Goal: Information Seeking & Learning: Check status

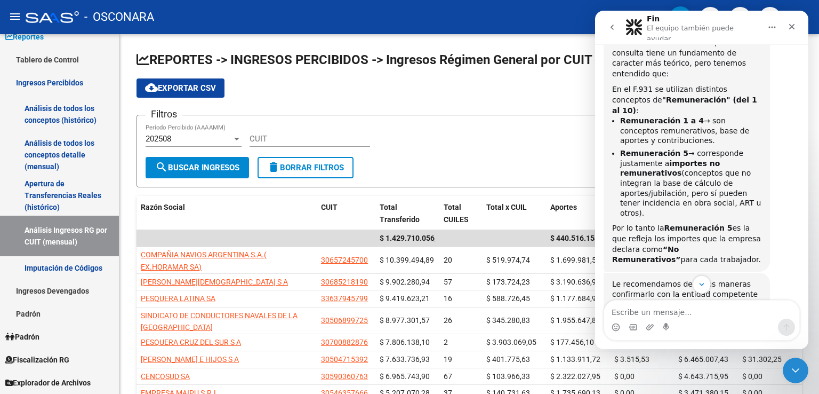
scroll to position [375, 0]
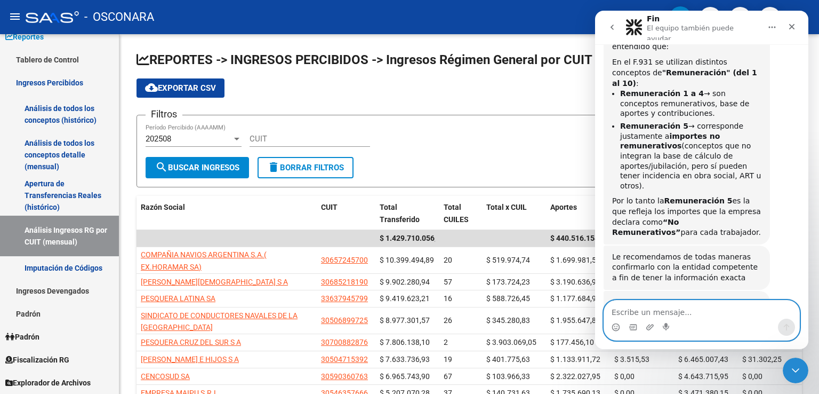
click at [664, 314] on textarea "Escribe un mensaje..." at bounding box center [701, 309] width 195 height 18
type textarea "m"
type textarea "Muchisimas gracias"
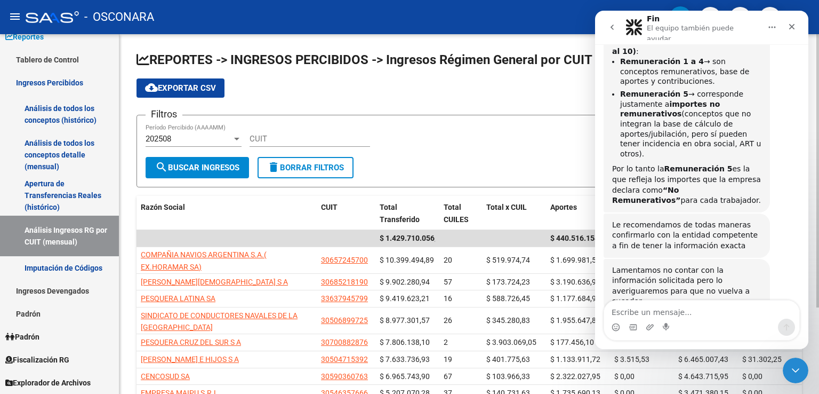
click at [546, 99] on app-list-header "REPORTES -> INGRESOS PERCIBIDOS -> Ingresos Régimen General por CUIT cloud_down…" at bounding box center [470, 119] width 666 height 136
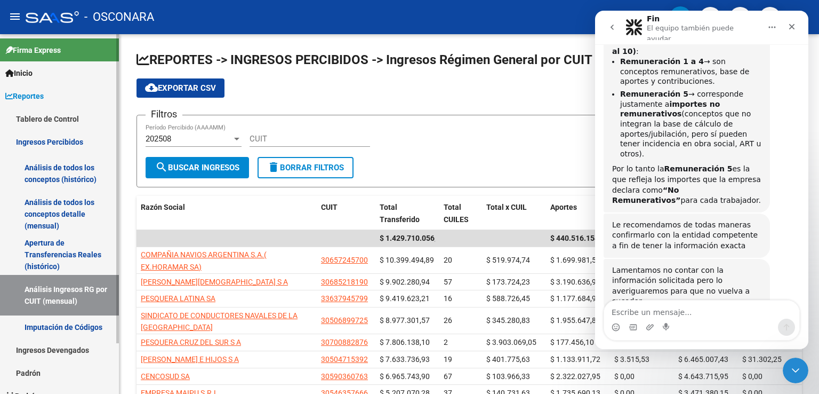
scroll to position [0, 0]
click at [55, 71] on link "Inicio" at bounding box center [59, 72] width 119 height 23
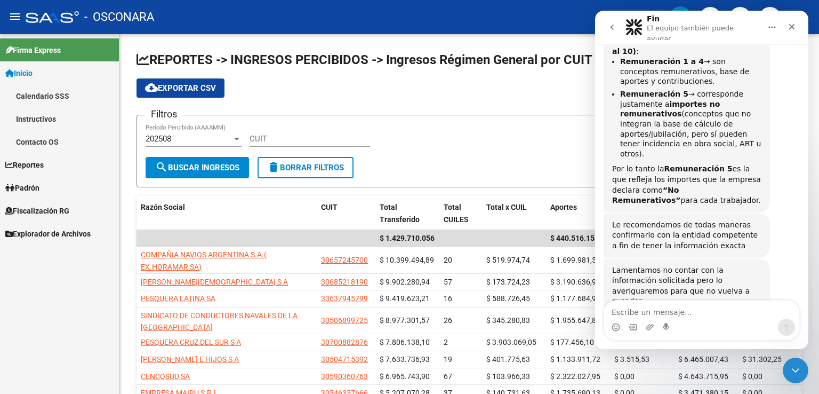
click at [34, 185] on span "Padrón" at bounding box center [22, 188] width 34 height 12
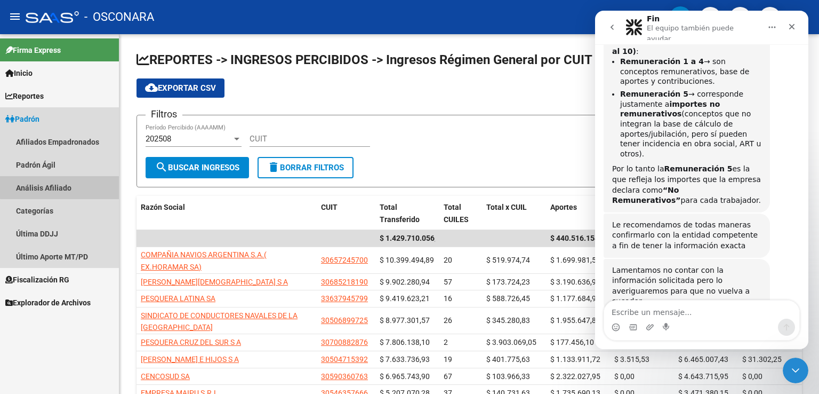
click at [60, 187] on link "Análisis Afiliado" at bounding box center [59, 187] width 119 height 23
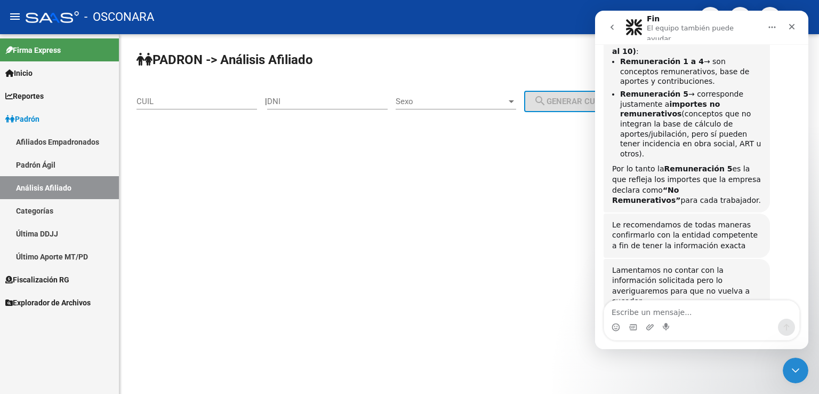
click at [165, 101] on input "CUIL" at bounding box center [197, 102] width 121 height 10
click at [773, 25] on icon "Inicio" at bounding box center [772, 27] width 9 height 9
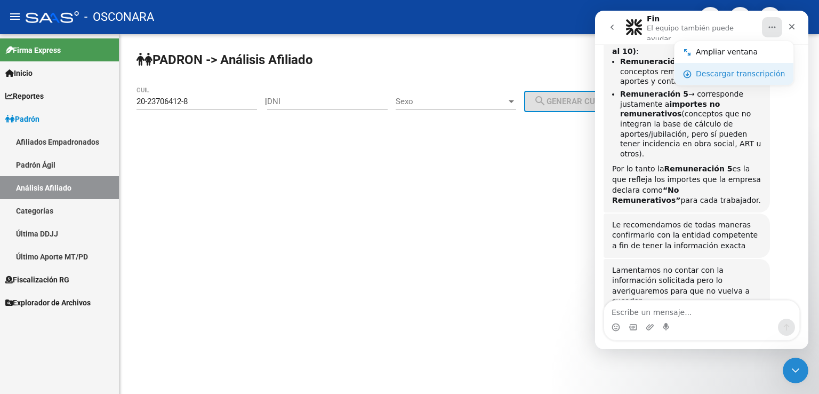
click at [727, 69] on div "Descargar transcripción" at bounding box center [740, 73] width 89 height 11
click at [616, 24] on icon "go back" at bounding box center [612, 27] width 9 height 9
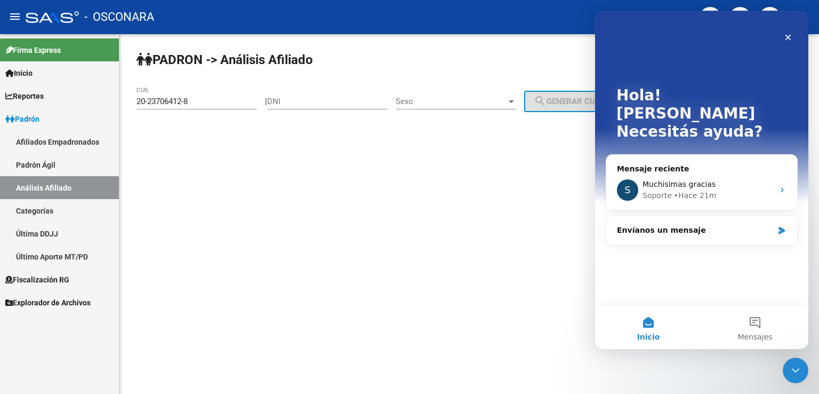
click at [571, 261] on mat-sidenav-content "PADRON -> Análisis Afiliado 20-23706412-8 CUIL | DNI Sexo Sexo search Generar C…" at bounding box center [470, 214] width 700 height 360
click at [792, 42] on div "Cerrar" at bounding box center [788, 37] width 19 height 19
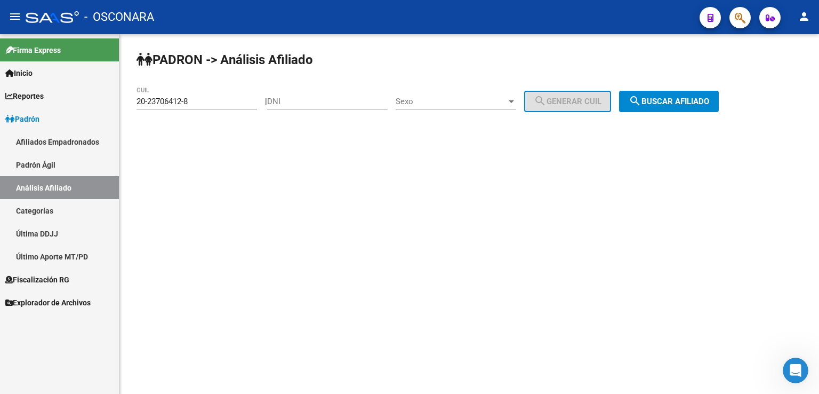
click at [687, 100] on span "search Buscar afiliado" at bounding box center [669, 102] width 81 height 10
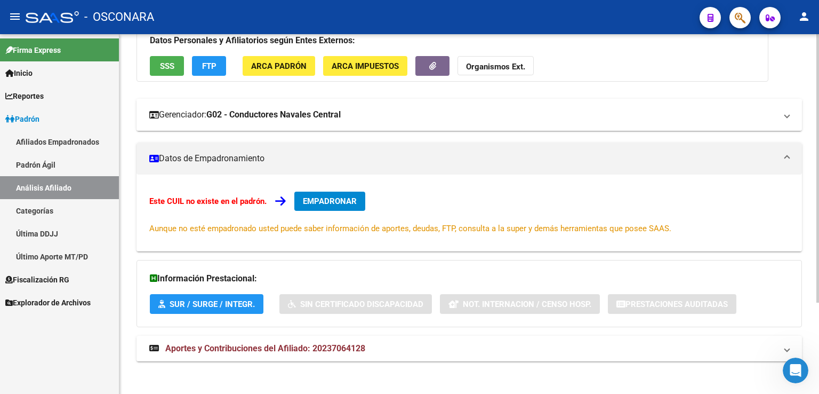
scroll to position [122, 0]
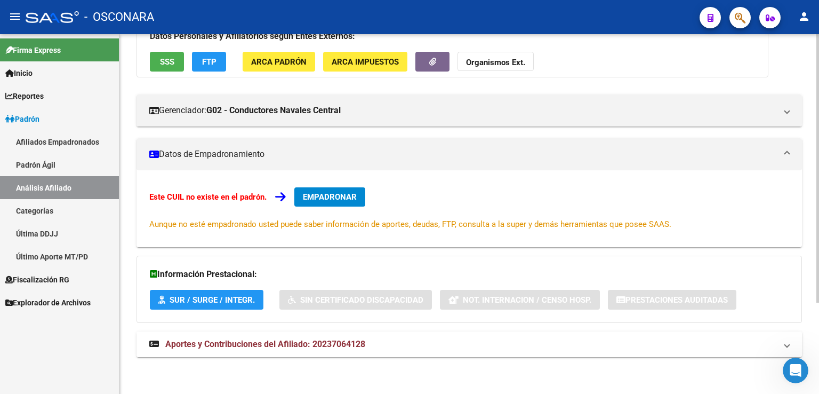
click at [360, 344] on span "Aportes y Contribuciones del Afiliado: 20237064128" at bounding box center [265, 344] width 200 height 10
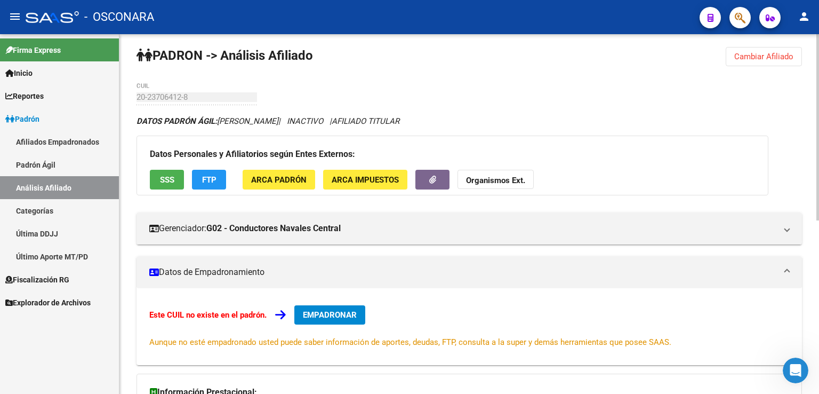
scroll to position [0, 0]
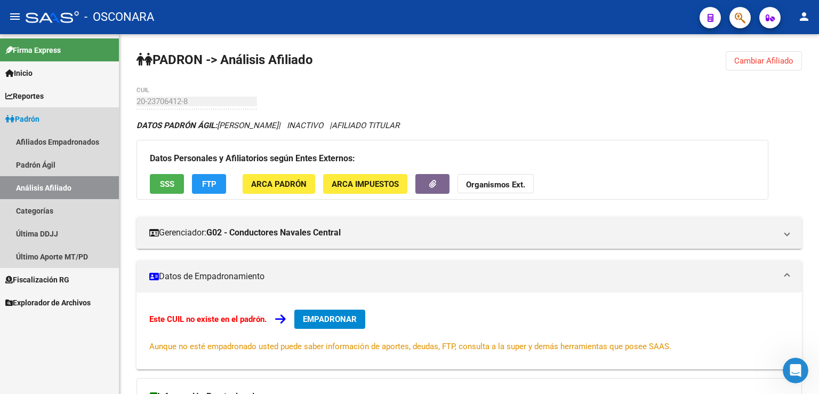
click at [39, 118] on span "Padrón" at bounding box center [22, 119] width 34 height 12
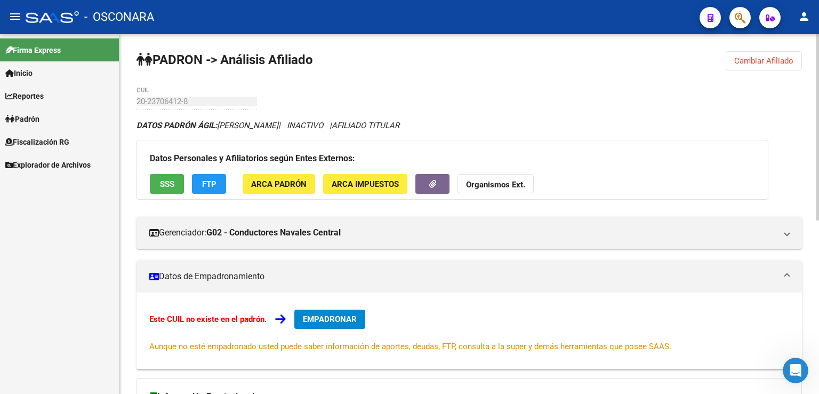
click at [766, 56] on span "Cambiar Afiliado" at bounding box center [764, 61] width 59 height 10
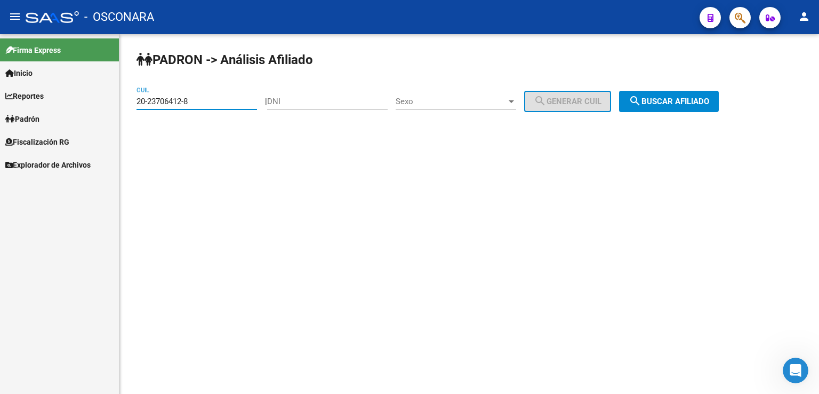
drag, startPoint x: 210, startPoint y: 102, endPoint x: 92, endPoint y: 113, distance: 118.3
click at [92, 113] on mat-sidenav-container "Firma Express Inicio Calendario SSS Instructivos Contacto OS Reportes Tablero d…" at bounding box center [409, 214] width 819 height 360
click at [702, 91] on button "search Buscar afiliado" at bounding box center [669, 101] width 100 height 21
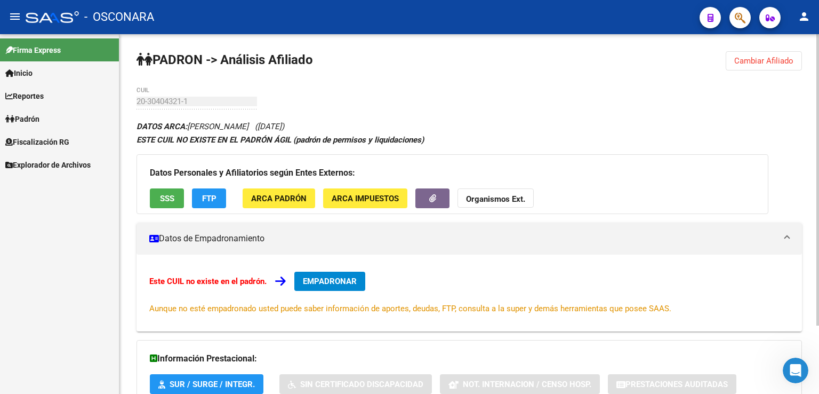
click at [770, 60] on span "Cambiar Afiliado" at bounding box center [764, 61] width 59 height 10
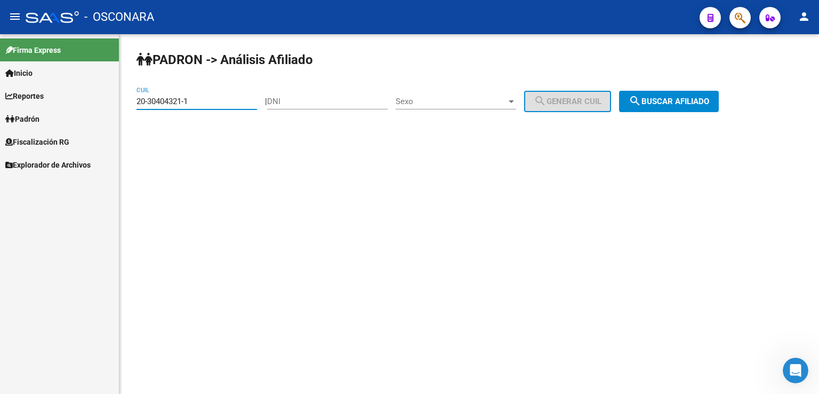
drag, startPoint x: 198, startPoint y: 99, endPoint x: 41, endPoint y: 117, distance: 158.5
click at [41, 117] on mat-sidenav-container "Firma Express Inicio Calendario SSS Instructivos Contacto OS Reportes Tablero d…" at bounding box center [409, 214] width 819 height 360
click at [697, 98] on span "search Buscar afiliado" at bounding box center [669, 102] width 81 height 10
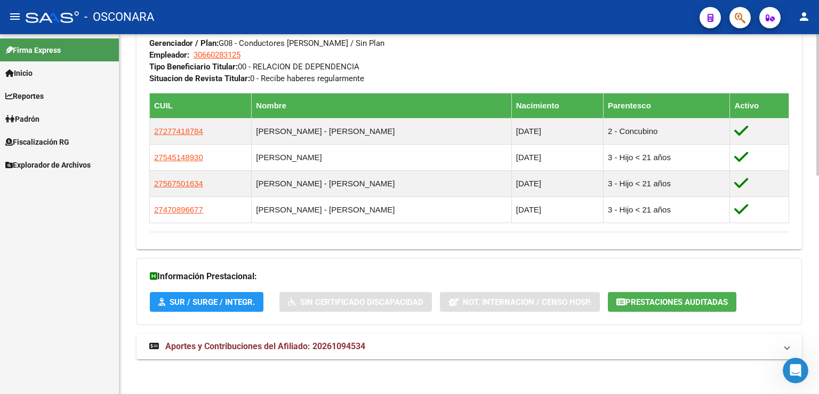
scroll to position [555, 0]
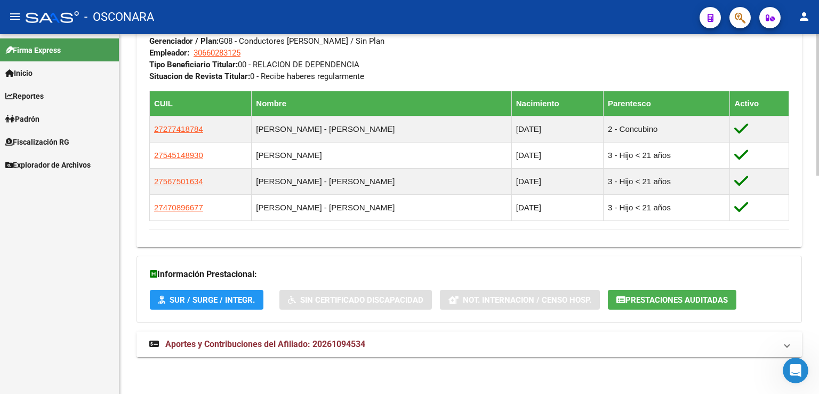
click at [285, 342] on span "Aportes y Contribuciones del Afiliado: 20261094534" at bounding box center [265, 344] width 200 height 10
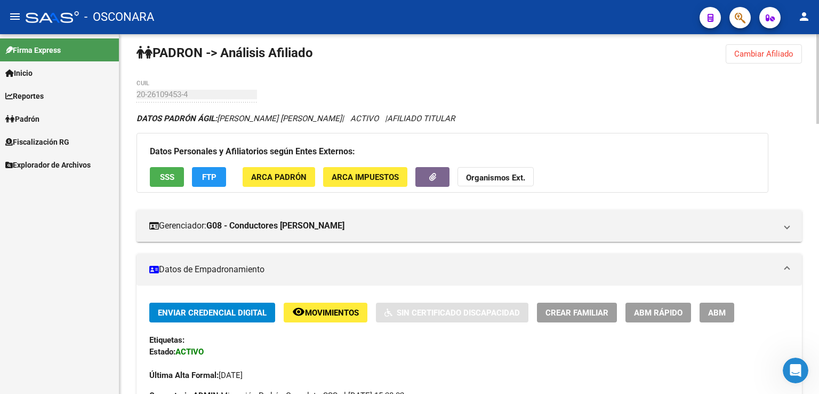
scroll to position [0, 0]
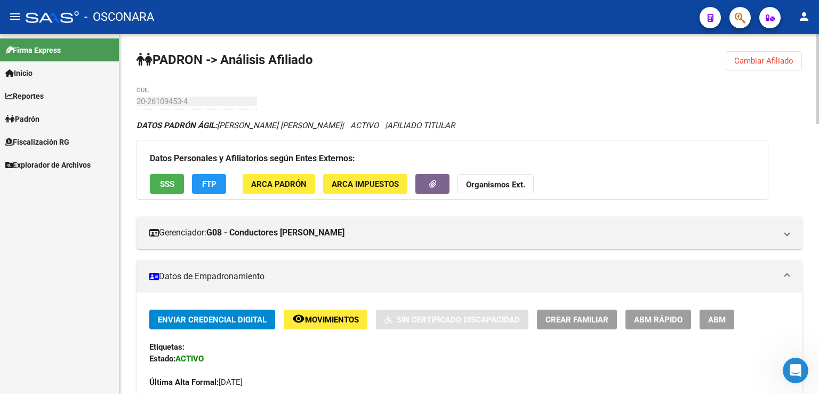
drag, startPoint x: 778, startPoint y: 65, endPoint x: 758, endPoint y: 73, distance: 22.5
click at [775, 65] on span "Cambiar Afiliado" at bounding box center [764, 61] width 59 height 10
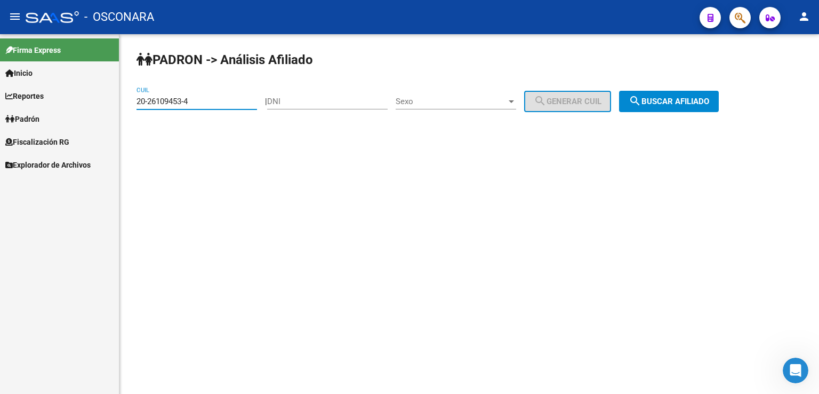
drag, startPoint x: 193, startPoint y: 101, endPoint x: 78, endPoint y: 94, distance: 115.4
click at [78, 94] on mat-sidenav-container "Firma Express Inicio Calendario SSS Instructivos Contacto OS Reportes Tablero d…" at bounding box center [409, 214] width 819 height 360
click at [702, 104] on span "search Buscar afiliado" at bounding box center [669, 102] width 81 height 10
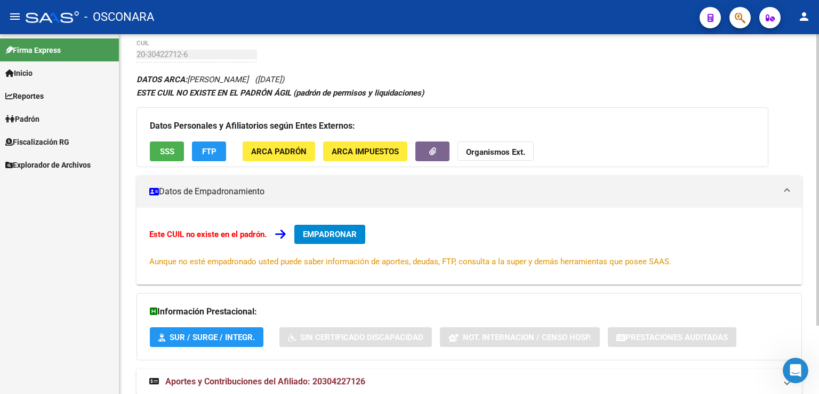
scroll to position [85, 0]
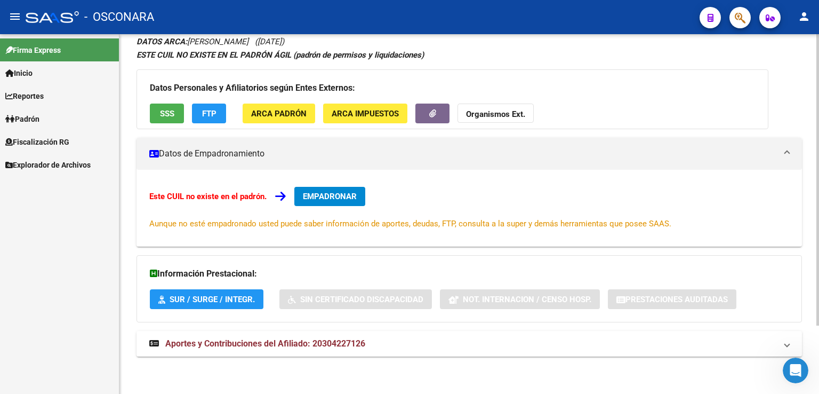
drag, startPoint x: 365, startPoint y: 344, endPoint x: 408, endPoint y: 287, distance: 71.6
click at [364, 344] on span "Aportes y Contribuciones del Afiliado: 20304227126" at bounding box center [265, 343] width 200 height 10
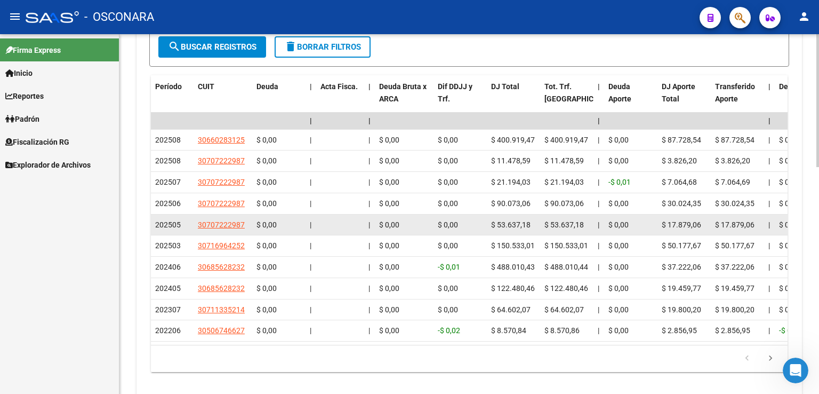
scroll to position [574, 0]
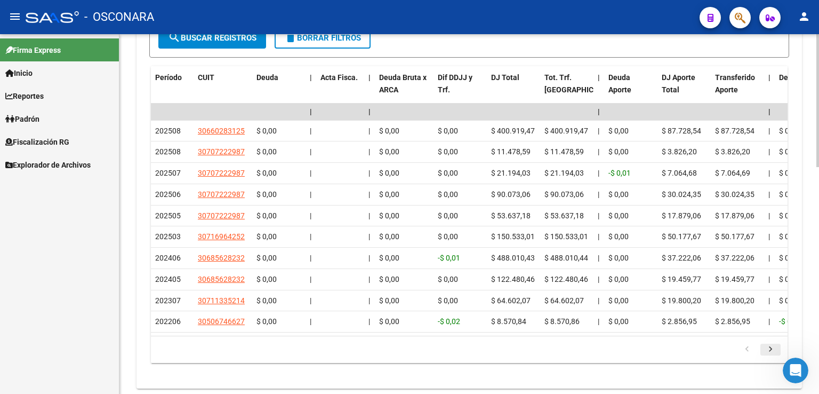
click at [772, 353] on icon "go to next page" at bounding box center [771, 350] width 14 height 13
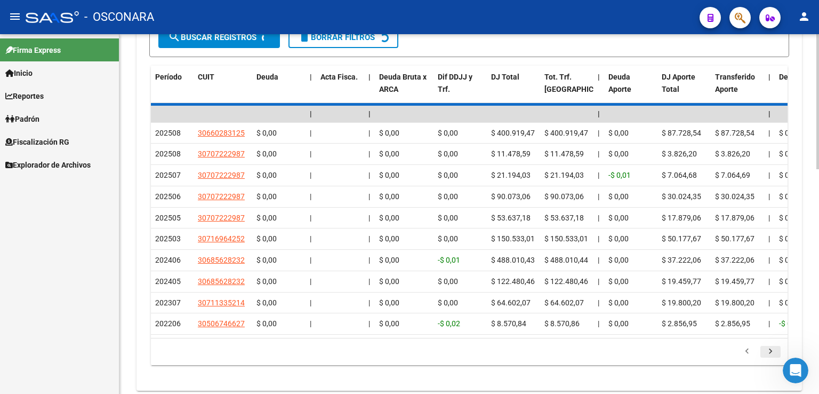
scroll to position [443, 0]
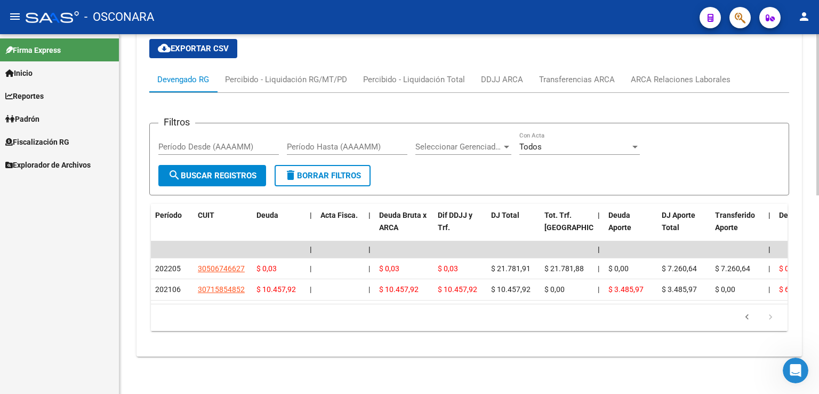
click at [750, 319] on icon "go to previous page" at bounding box center [747, 318] width 14 height 13
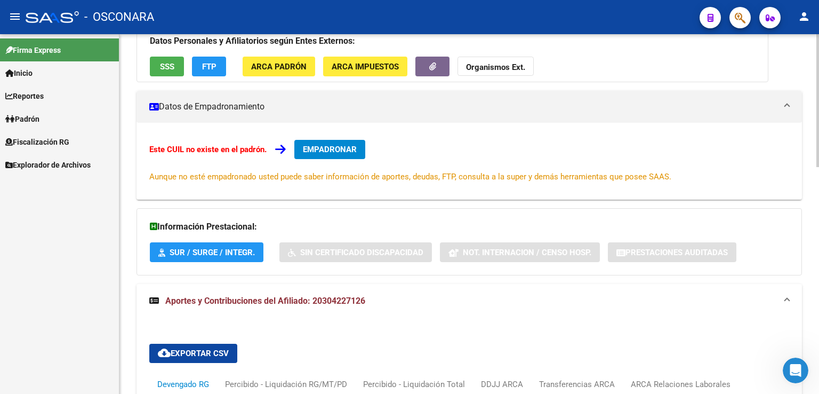
scroll to position [0, 0]
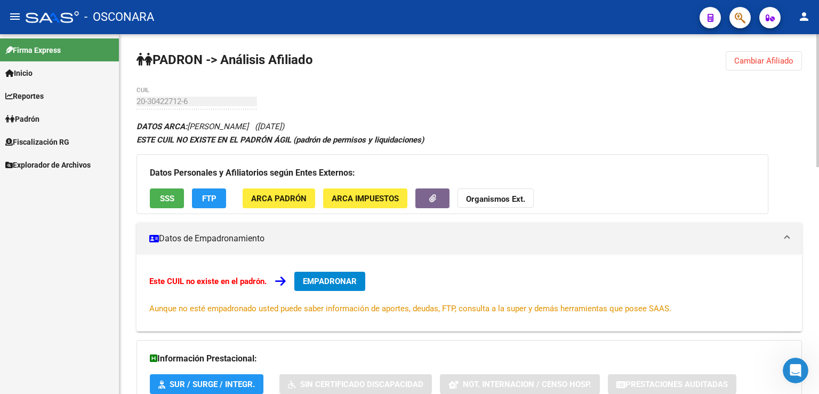
drag, startPoint x: 757, startPoint y: 58, endPoint x: 692, endPoint y: 75, distance: 66.6
click at [753, 60] on span "Cambiar Afiliado" at bounding box center [764, 61] width 59 height 10
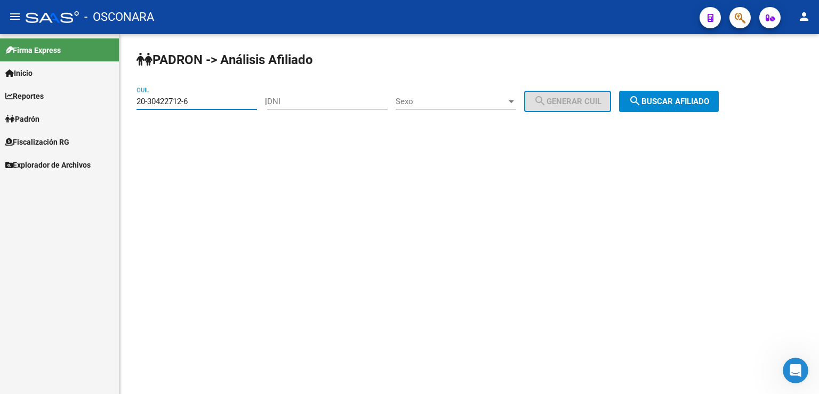
drag, startPoint x: 206, startPoint y: 101, endPoint x: 65, endPoint y: 122, distance: 143.5
click at [65, 122] on mat-sidenav-container "Firma Express Inicio Calendario SSS Instructivos Contacto OS Reportes Tablero d…" at bounding box center [409, 214] width 819 height 360
click at [670, 106] on button "search Buscar afiliado" at bounding box center [669, 101] width 100 height 21
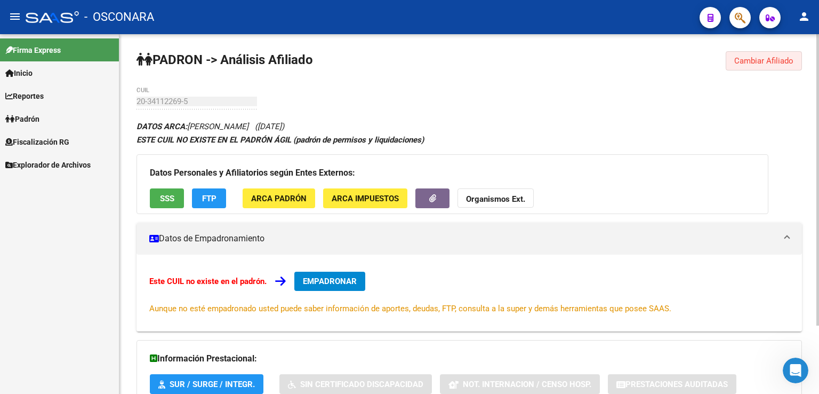
click at [760, 58] on span "Cambiar Afiliado" at bounding box center [764, 61] width 59 height 10
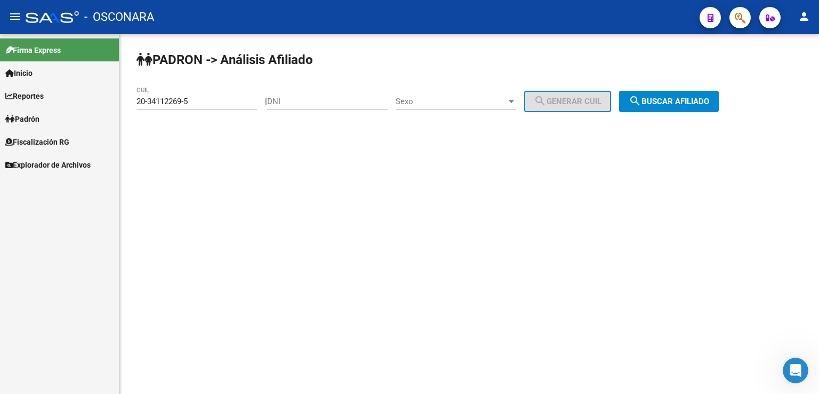
drag, startPoint x: 196, startPoint y: 107, endPoint x: 207, endPoint y: 100, distance: 13.0
click at [190, 103] on div "20-34112269-5 CUIL" at bounding box center [197, 97] width 121 height 23
drag, startPoint x: 207, startPoint y: 100, endPoint x: 83, endPoint y: 107, distance: 124.0
click at [83, 107] on mat-sidenav-container "Firma Express Inicio Calendario SSS Instructivos Contacto OS Reportes Tablero d…" at bounding box center [409, 214] width 819 height 360
click at [685, 98] on span "search Buscar afiliado" at bounding box center [669, 102] width 81 height 10
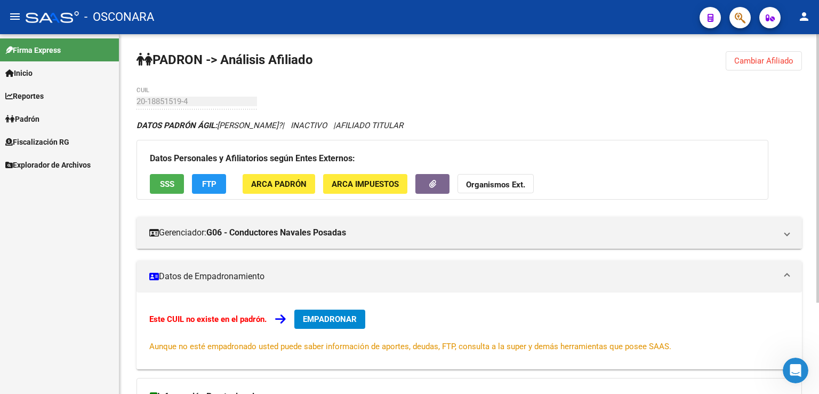
drag, startPoint x: 772, startPoint y: 60, endPoint x: 723, endPoint y: 82, distance: 53.5
click at [769, 62] on span "Cambiar Afiliado" at bounding box center [764, 61] width 59 height 10
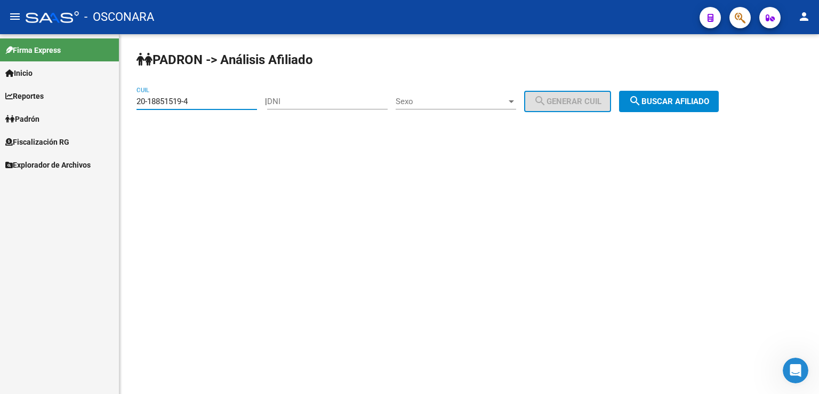
drag, startPoint x: 218, startPoint y: 101, endPoint x: 0, endPoint y: 114, distance: 218.6
click at [0, 114] on mat-sidenav-container "Firma Express Inicio Calendario SSS Instructivos Contacto OS Reportes Tablero d…" at bounding box center [409, 214] width 819 height 360
click at [676, 106] on button "search Buscar afiliado" at bounding box center [669, 101] width 100 height 21
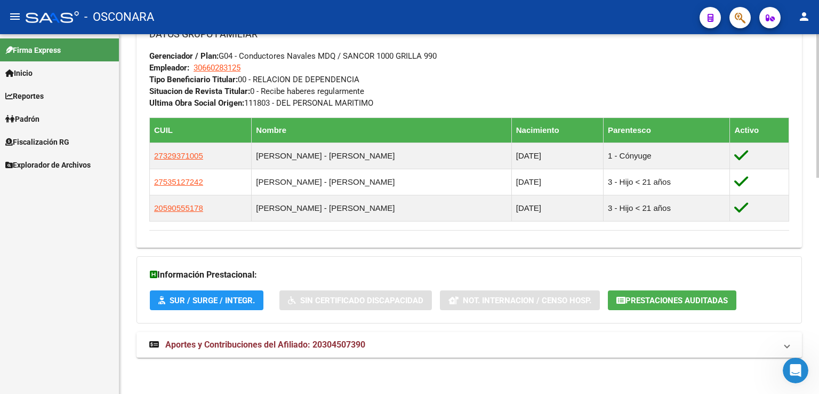
scroll to position [541, 0]
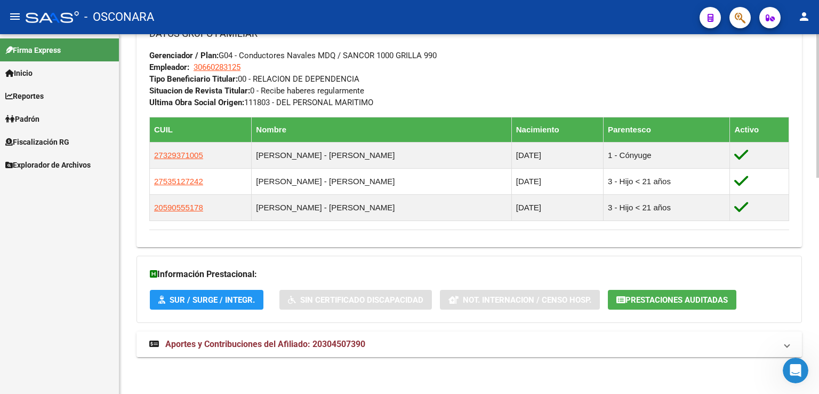
click at [318, 339] on span "Aportes y Contribuciones del Afiliado: 20304507390" at bounding box center [265, 344] width 200 height 10
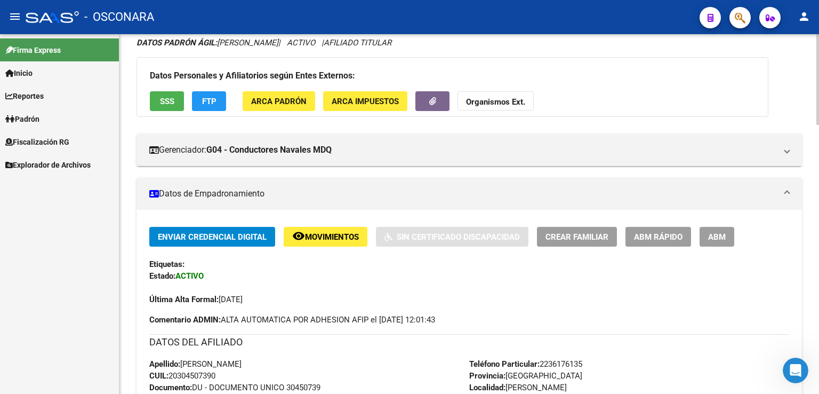
scroll to position [0, 0]
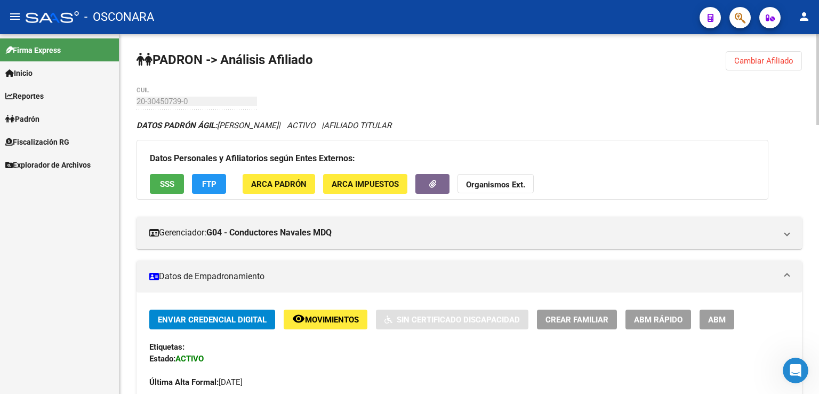
click at [765, 58] on span "Cambiar Afiliado" at bounding box center [764, 61] width 59 height 10
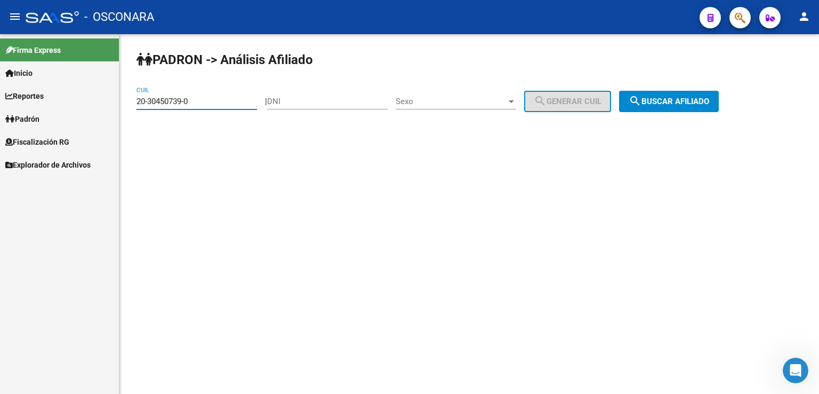
drag, startPoint x: 198, startPoint y: 103, endPoint x: 46, endPoint y: 96, distance: 152.7
click at [46, 96] on mat-sidenav-container "Firma Express Inicio Calendario SSS Instructivos Contacto OS Reportes Tablero d…" at bounding box center [409, 214] width 819 height 360
drag, startPoint x: 680, startPoint y: 95, endPoint x: 414, endPoint y: 214, distance: 291.6
click at [680, 97] on span "search Buscar afiliado" at bounding box center [669, 102] width 81 height 10
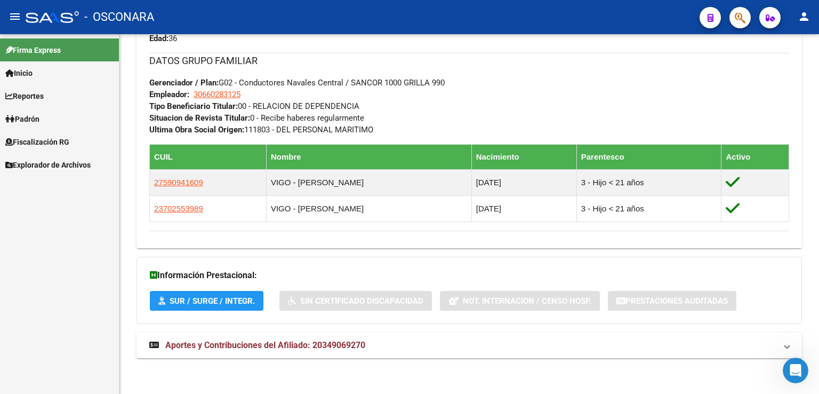
scroll to position [527, 0]
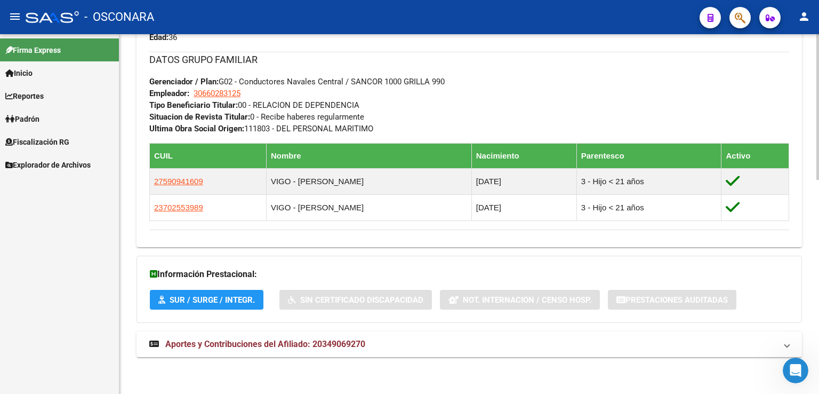
click at [306, 348] on span "Aportes y Contribuciones del Afiliado: 20349069270" at bounding box center [265, 344] width 200 height 10
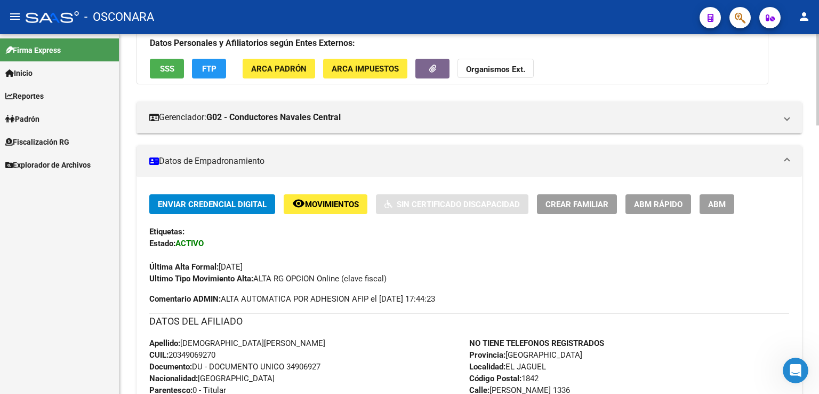
scroll to position [0, 0]
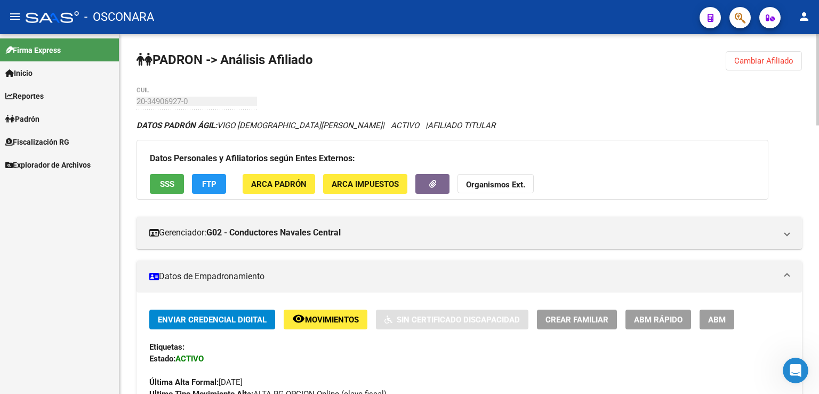
drag, startPoint x: 760, startPoint y: 57, endPoint x: 751, endPoint y: 58, distance: 9.1
click at [757, 57] on span "Cambiar Afiliado" at bounding box center [764, 61] width 59 height 10
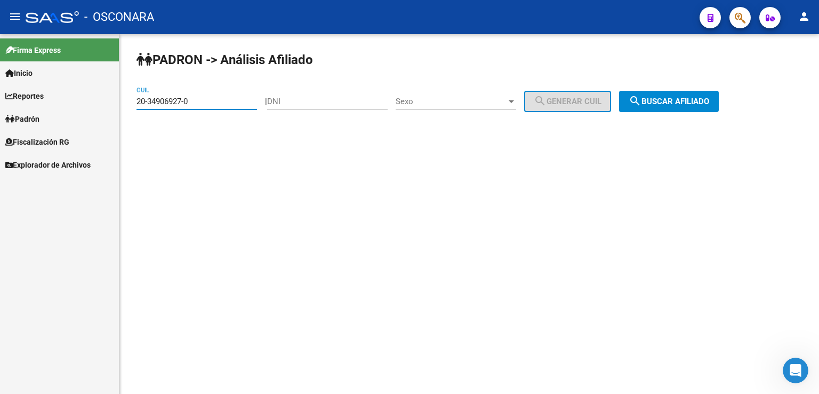
drag, startPoint x: 218, startPoint y: 97, endPoint x: 0, endPoint y: 130, distance: 220.7
click at [0, 130] on mat-sidenav-container "Firma Express Inicio Calendario SSS Instructivos Contacto OS Reportes Tablero d…" at bounding box center [409, 214] width 819 height 360
drag, startPoint x: 696, startPoint y: 101, endPoint x: 689, endPoint y: 103, distance: 6.9
click at [694, 101] on span "search Buscar afiliado" at bounding box center [669, 102] width 81 height 10
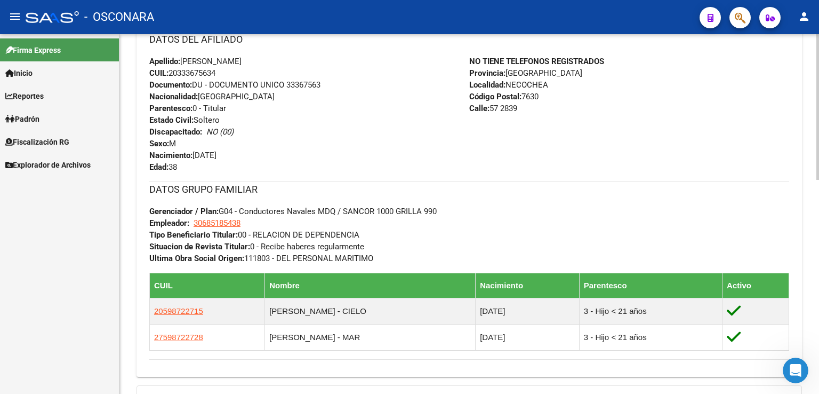
scroll to position [527, 0]
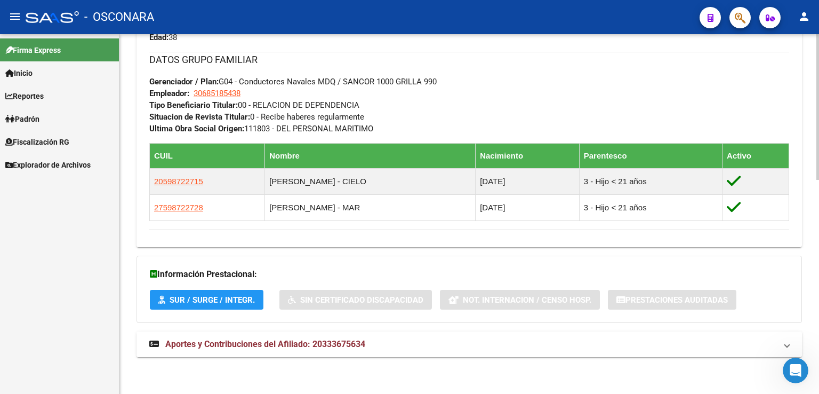
click at [355, 342] on span "Aportes y Contribuciones del Afiliado: 20333675634" at bounding box center [265, 344] width 200 height 10
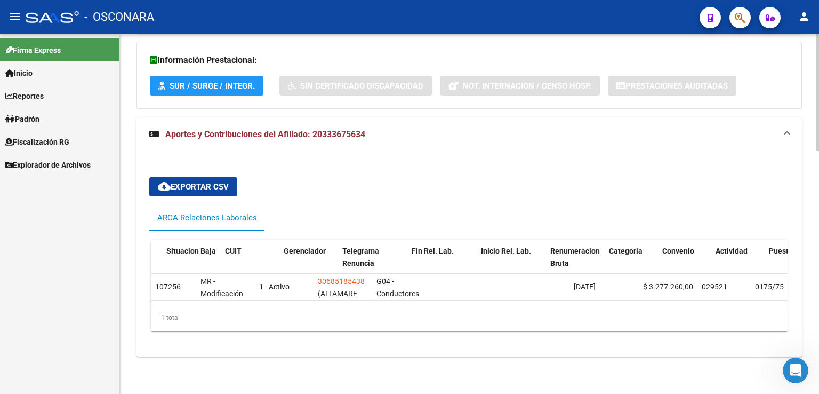
scroll to position [0, 557]
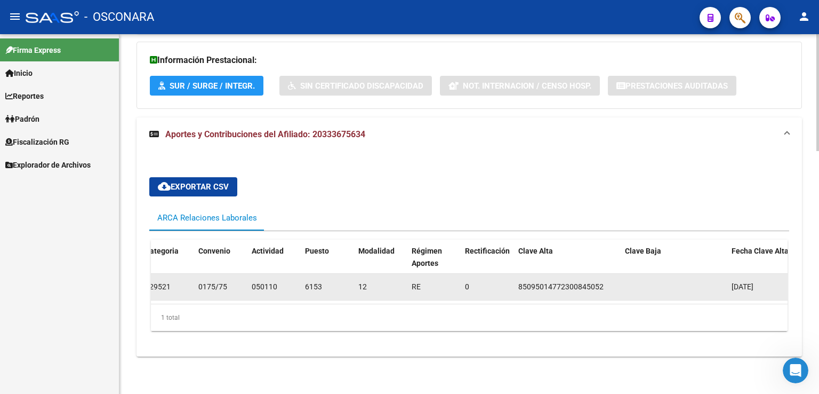
click at [710, 291] on datatable-body-cell at bounding box center [674, 287] width 107 height 26
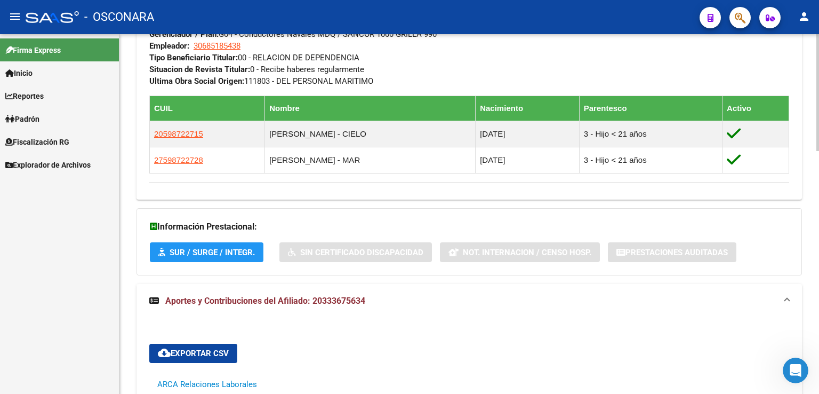
scroll to position [535, 0]
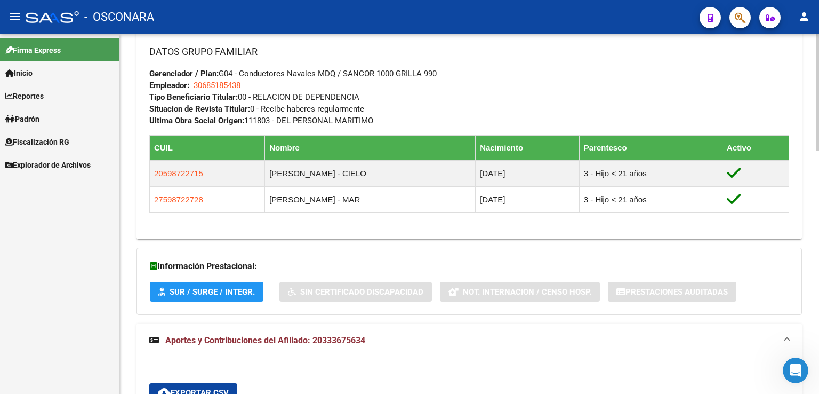
click at [272, 341] on span "Aportes y Contribuciones del Afiliado: 20333675634" at bounding box center [265, 340] width 200 height 10
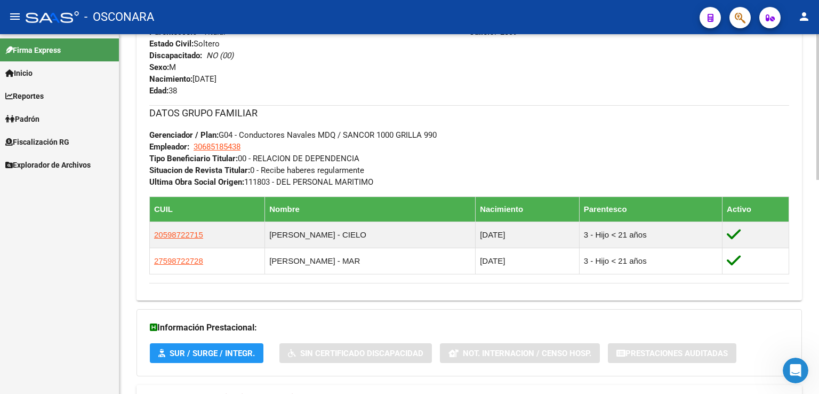
scroll to position [527, 0]
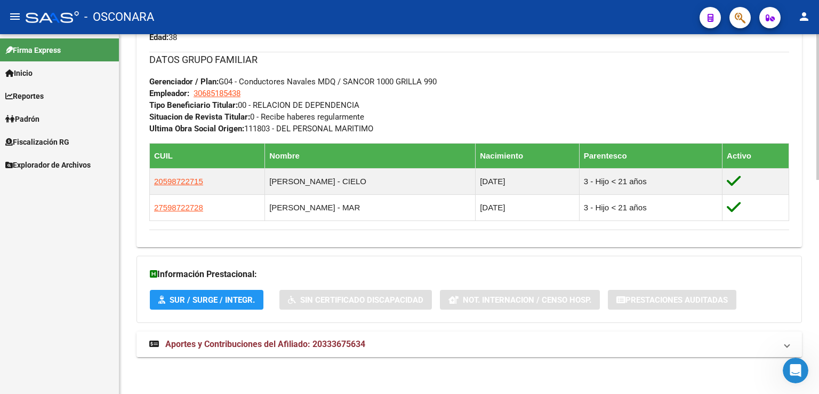
click at [282, 345] on span "Aportes y Contribuciones del Afiliado: 20333675634" at bounding box center [265, 344] width 200 height 10
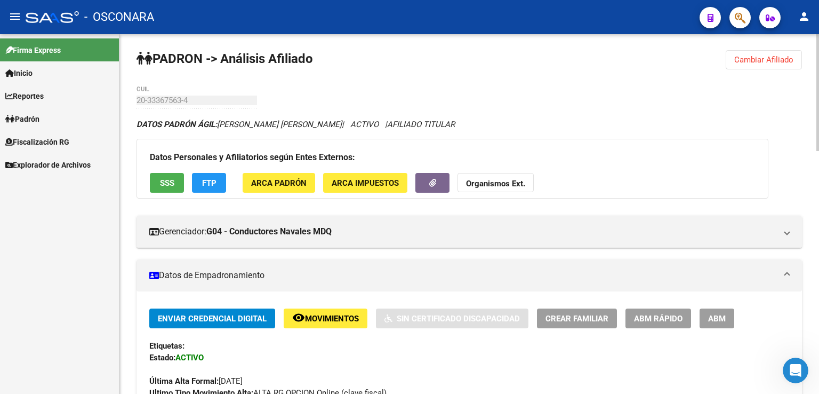
scroll to position [0, 0]
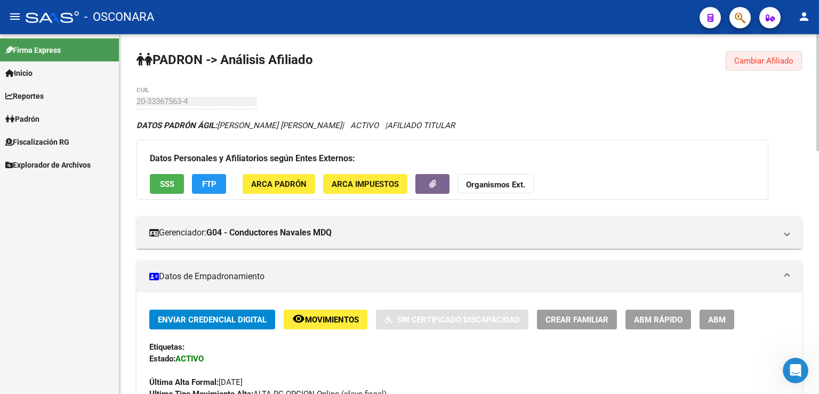
drag, startPoint x: 769, startPoint y: 64, endPoint x: 679, endPoint y: 85, distance: 92.5
click at [766, 64] on span "Cambiar Afiliado" at bounding box center [764, 61] width 59 height 10
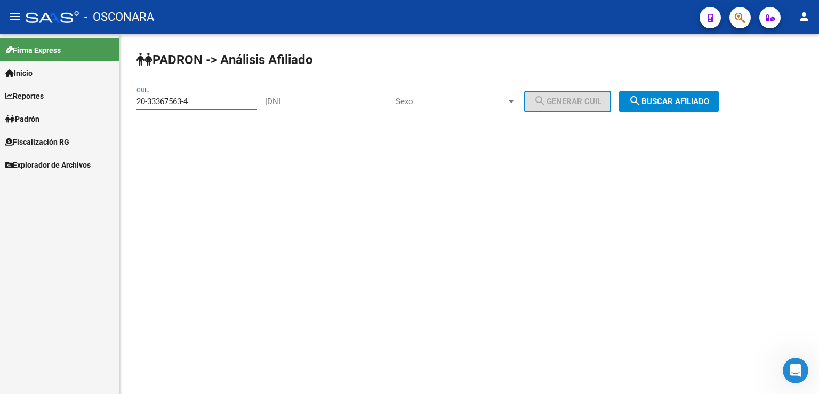
drag, startPoint x: 203, startPoint y: 99, endPoint x: 38, endPoint y: 109, distance: 164.6
click at [38, 109] on mat-sidenav-container "Firma Express Inicio Calendario SSS Instructivos Contacto OS Reportes Tablero d…" at bounding box center [409, 214] width 819 height 360
click at [681, 94] on button "search Buscar afiliado" at bounding box center [669, 101] width 100 height 21
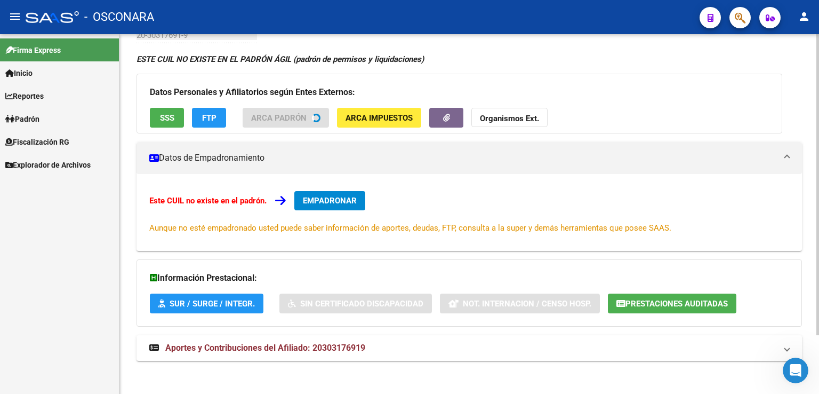
scroll to position [70, 0]
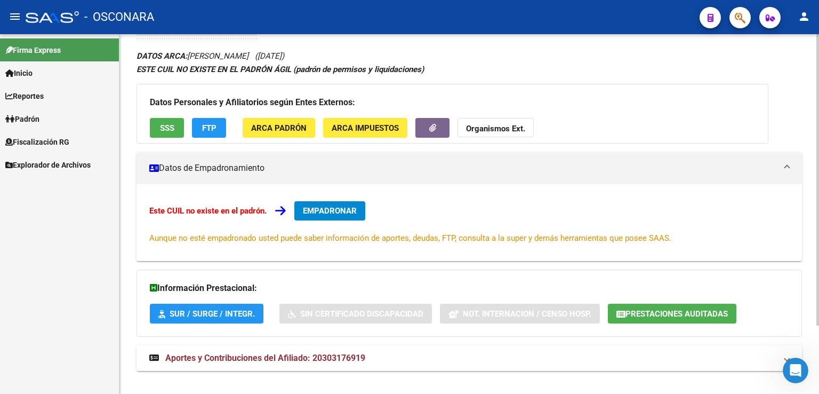
click at [281, 357] on span "Aportes y Contribuciones del Afiliado: 20303176919" at bounding box center [265, 358] width 200 height 10
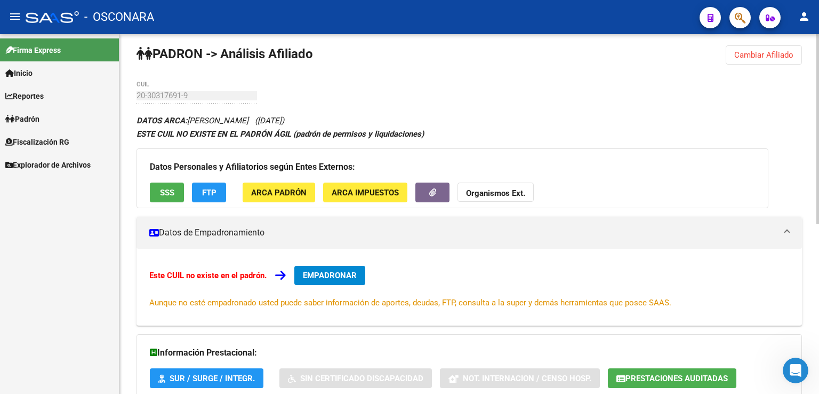
scroll to position [0, 0]
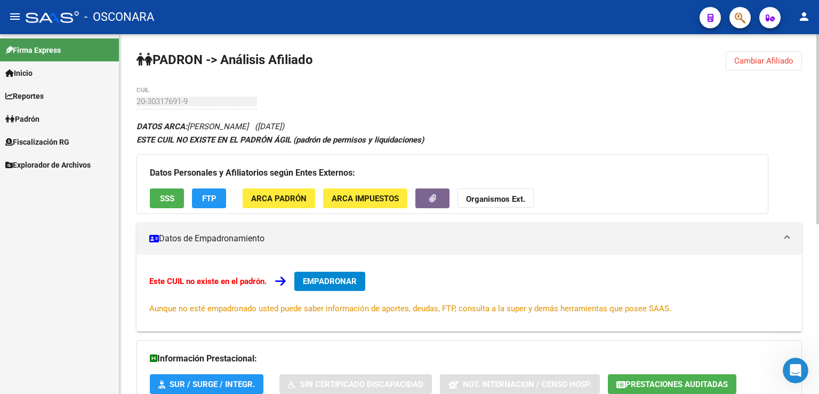
drag, startPoint x: 763, startPoint y: 63, endPoint x: 710, endPoint y: 71, distance: 53.9
click at [755, 64] on span "Cambiar Afiliado" at bounding box center [764, 61] width 59 height 10
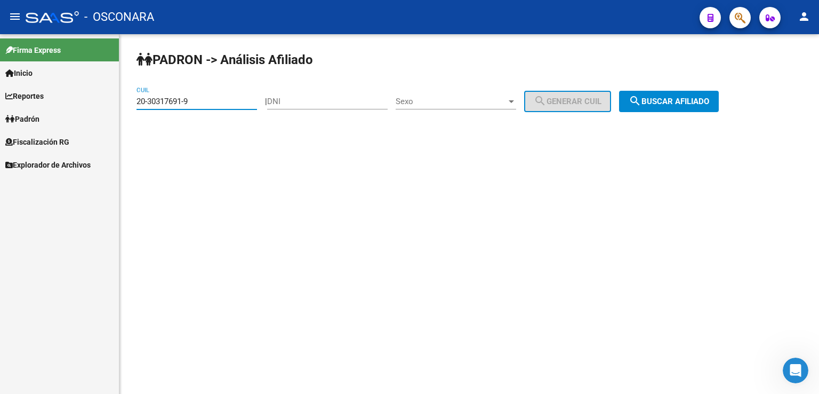
drag, startPoint x: 197, startPoint y: 101, endPoint x: 4, endPoint y: 84, distance: 193.9
click at [4, 84] on mat-sidenav-container "Firma Express Inicio Calendario SSS Instructivos Contacto OS Reportes Tablero d…" at bounding box center [409, 214] width 819 height 360
click at [710, 98] on span "search Buscar afiliado" at bounding box center [669, 102] width 81 height 10
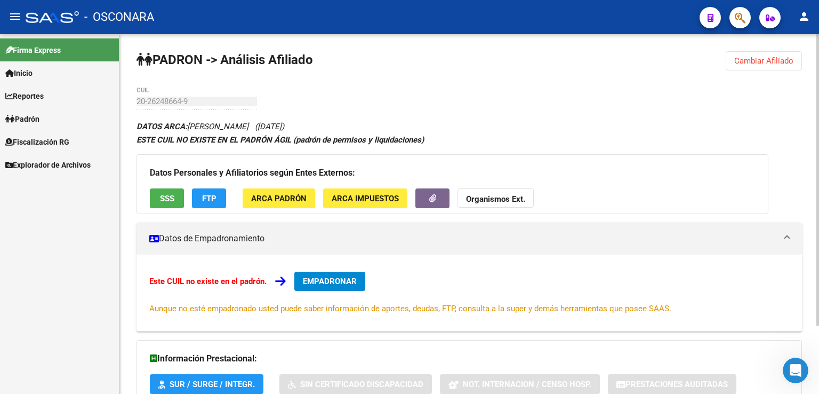
click at [733, 64] on button "Cambiar Afiliado" at bounding box center [764, 60] width 76 height 19
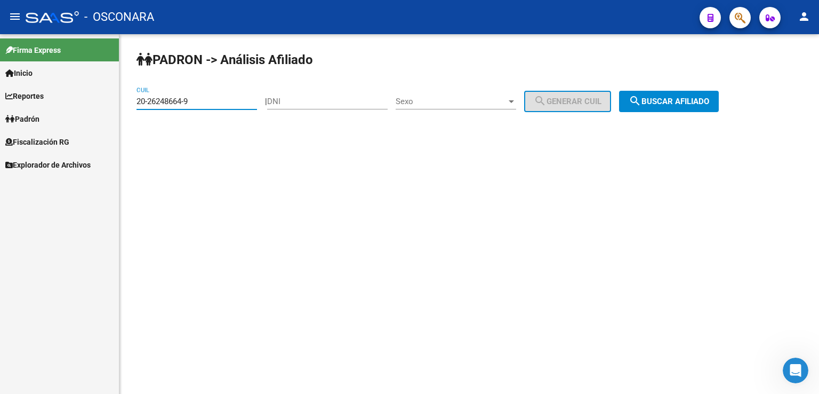
drag, startPoint x: 205, startPoint y: 98, endPoint x: 0, endPoint y: 79, distance: 206.2
click at [0, 79] on mat-sidenav-container "Firma Express Inicio Calendario SSS Instructivos Contacto OS Reportes Tablero d…" at bounding box center [409, 214] width 819 height 360
click at [710, 103] on span "search Buscar afiliado" at bounding box center [669, 102] width 81 height 10
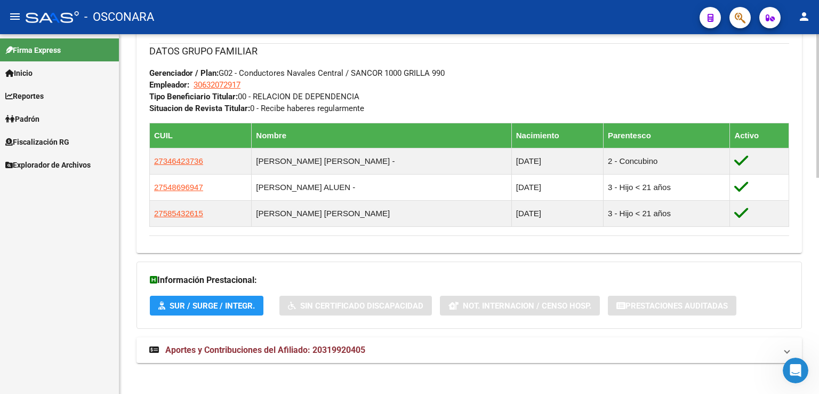
scroll to position [541, 0]
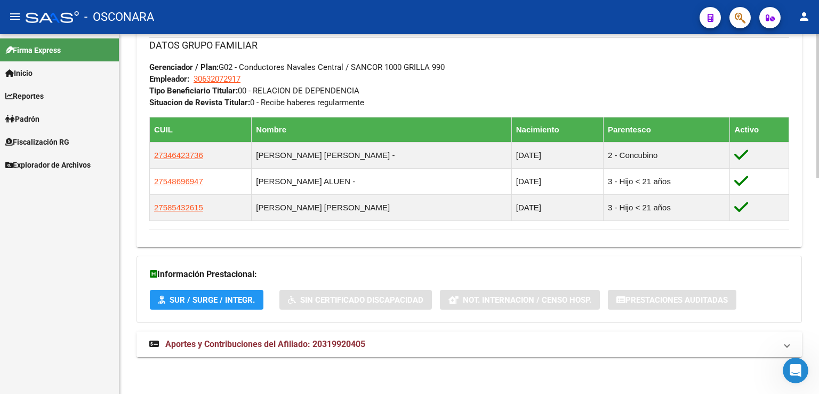
click at [298, 344] on span "Aportes y Contribuciones del Afiliado: 20319920405" at bounding box center [265, 344] width 200 height 10
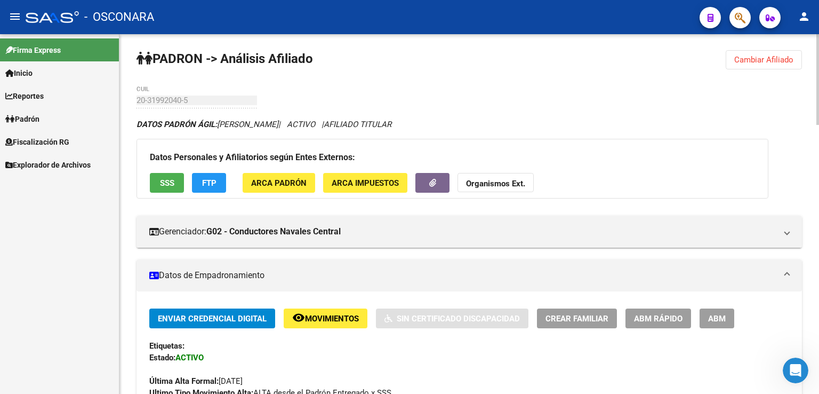
scroll to position [0, 0]
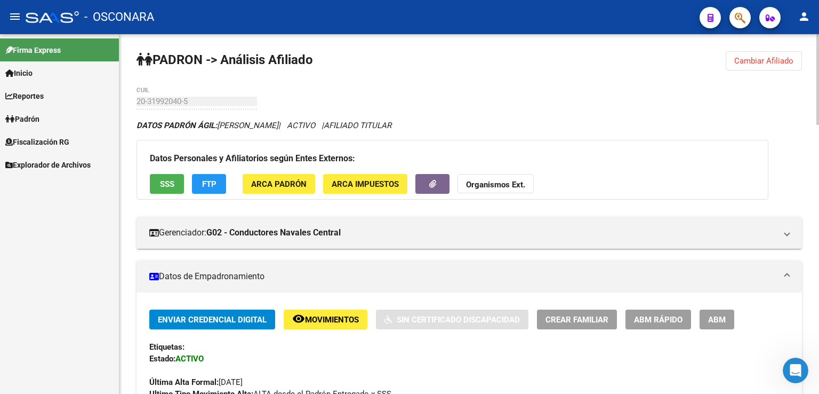
click at [785, 62] on span "Cambiar Afiliado" at bounding box center [764, 61] width 59 height 10
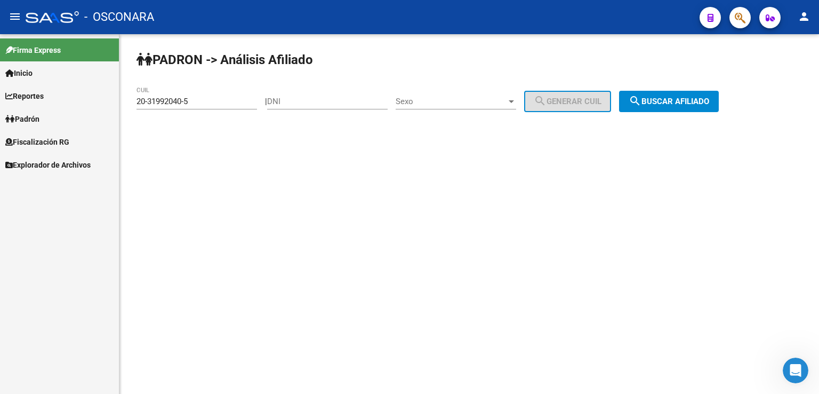
click at [208, 95] on div "20-31992040-5 CUIL" at bounding box center [197, 97] width 121 height 23
drag, startPoint x: 202, startPoint y: 100, endPoint x: 0, endPoint y: 98, distance: 202.2
click at [0, 98] on mat-sidenav-container "Firma Express Inicio Calendario SSS Instructivos Contacto OS Reportes Tablero d…" at bounding box center [409, 214] width 819 height 360
click at [711, 107] on button "search Buscar afiliado" at bounding box center [669, 101] width 100 height 21
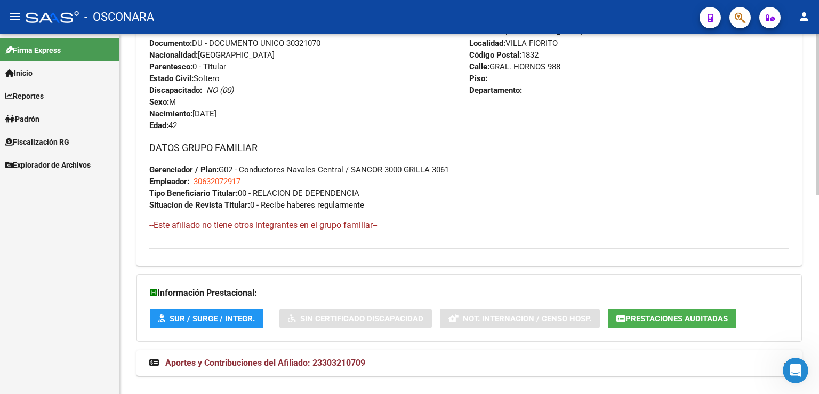
scroll to position [445, 0]
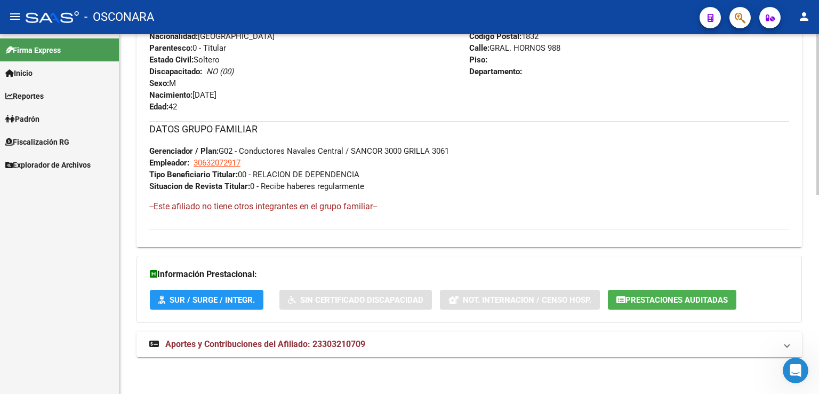
click at [390, 348] on mat-panel-title "Aportes y Contribuciones del Afiliado: 23303210709" at bounding box center [462, 344] width 627 height 12
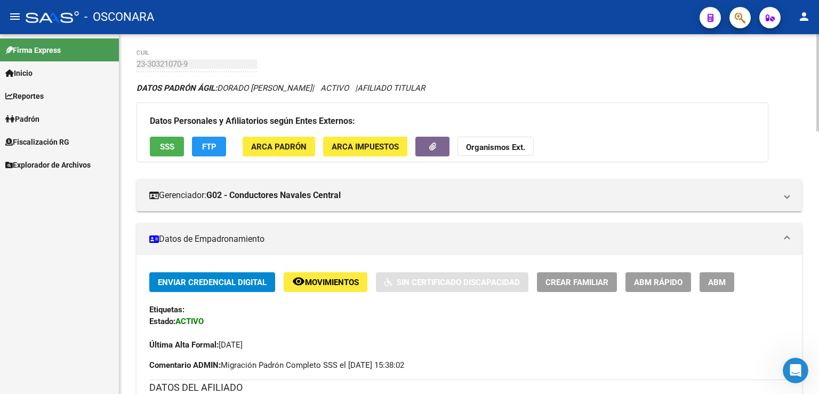
scroll to position [0, 0]
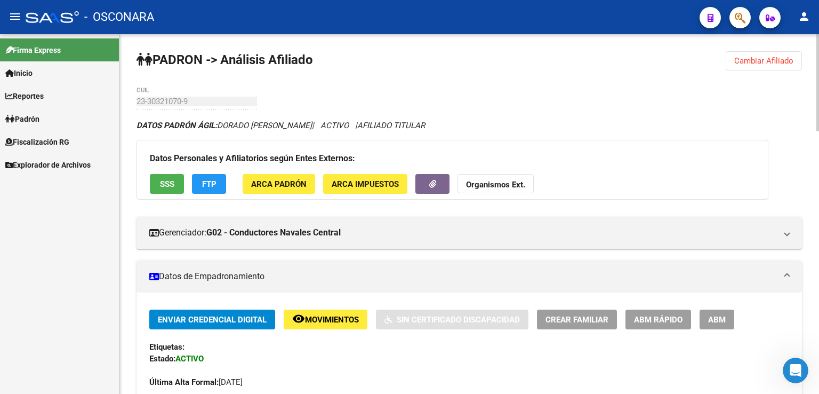
drag, startPoint x: 782, startPoint y: 57, endPoint x: 629, endPoint y: 89, distance: 155.8
click at [781, 57] on span "Cambiar Afiliado" at bounding box center [764, 61] width 59 height 10
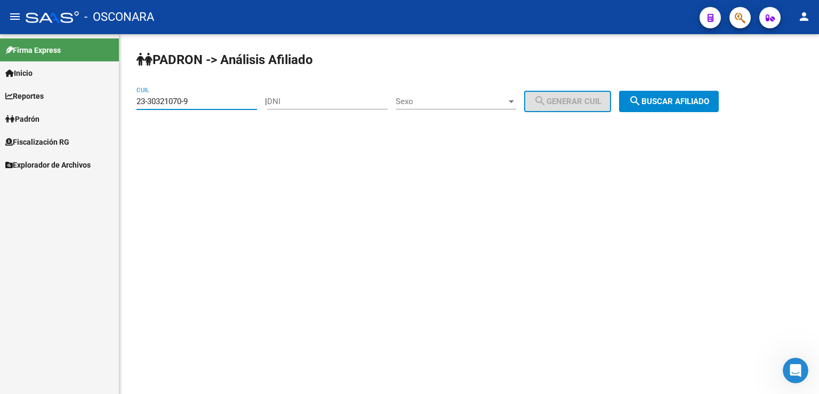
drag, startPoint x: 191, startPoint y: 101, endPoint x: 92, endPoint y: 94, distance: 99.4
click at [92, 94] on mat-sidenav-container "Firma Express Inicio Calendario SSS Instructivos Contacto OS Reportes Tablero d…" at bounding box center [409, 214] width 819 height 360
click at [680, 106] on button "search Buscar afiliado" at bounding box center [669, 101] width 100 height 21
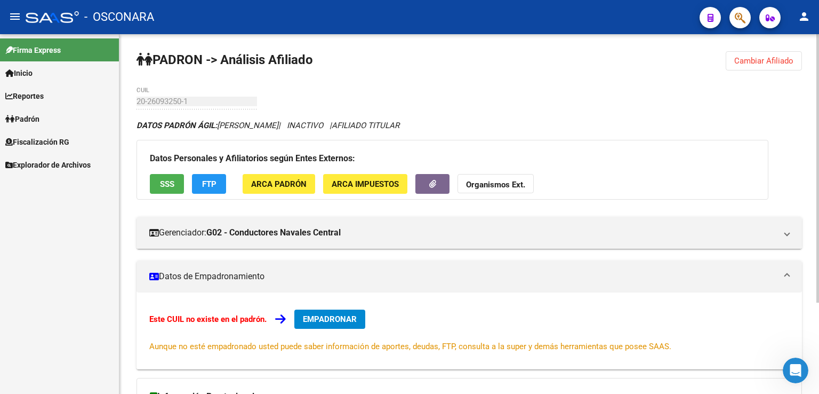
drag, startPoint x: 760, startPoint y: 62, endPoint x: 603, endPoint y: 73, distance: 157.8
click at [747, 63] on span "Cambiar Afiliado" at bounding box center [764, 61] width 59 height 10
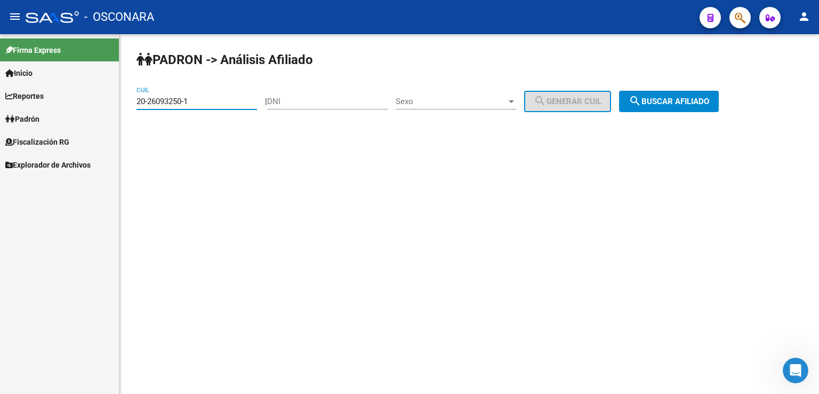
drag, startPoint x: 186, startPoint y: 99, endPoint x: 76, endPoint y: 76, distance: 112.4
click at [76, 76] on mat-sidenav-container "Firma Express Inicio Calendario SSS Instructivos Contacto OS Reportes Tablero d…" at bounding box center [409, 214] width 819 height 360
click at [685, 104] on span "search Buscar afiliado" at bounding box center [669, 102] width 81 height 10
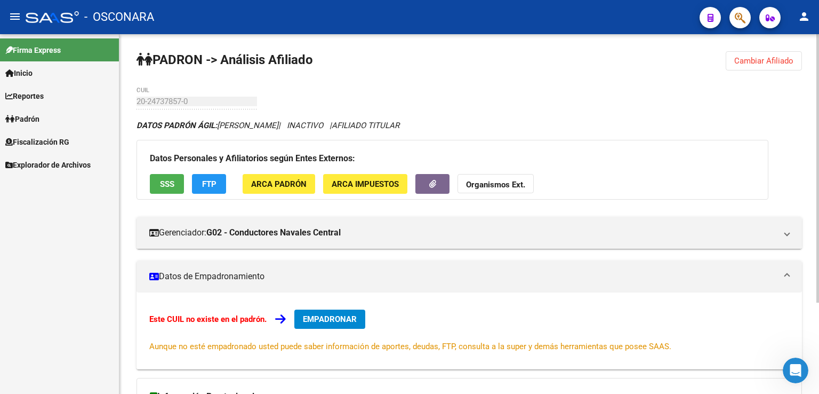
drag, startPoint x: 751, startPoint y: 62, endPoint x: 743, endPoint y: 62, distance: 8.0
click at [750, 62] on span "Cambiar Afiliado" at bounding box center [764, 61] width 59 height 10
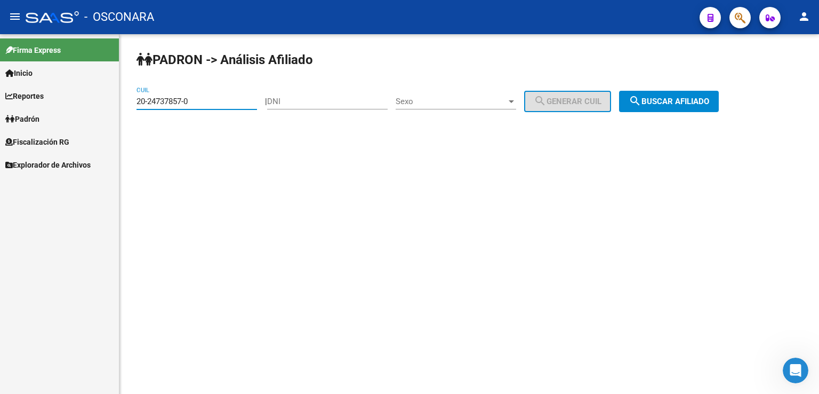
drag, startPoint x: 205, startPoint y: 99, endPoint x: 0, endPoint y: 78, distance: 206.5
click at [0, 79] on mat-sidenav-container "Firma Express Inicio Calendario SSS Instructivos Contacto OS Reportes Tablero d…" at bounding box center [409, 214] width 819 height 360
click at [706, 108] on button "search Buscar afiliado" at bounding box center [669, 101] width 100 height 21
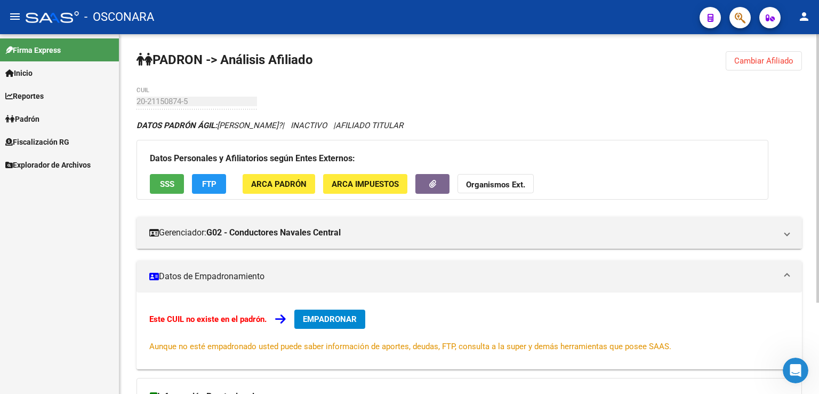
click at [759, 65] on span "Cambiar Afiliado" at bounding box center [764, 61] width 59 height 10
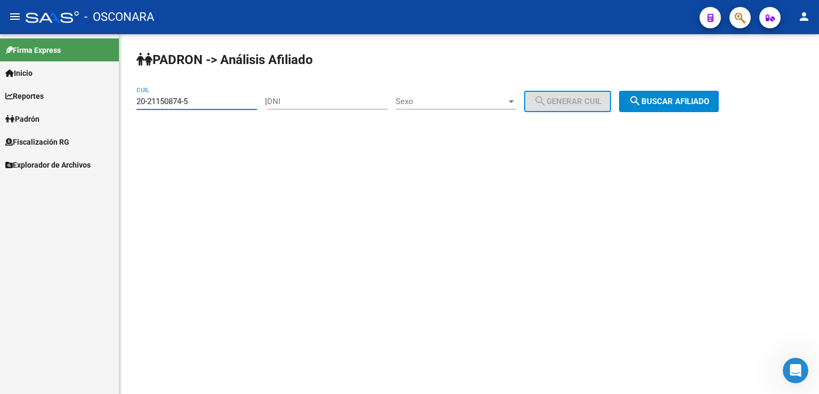
drag, startPoint x: 206, startPoint y: 103, endPoint x: 17, endPoint y: 64, distance: 193.5
click at [17, 64] on mat-sidenav-container "Firma Express Inicio Calendario SSS Instructivos Contacto OS Reportes Tablero d…" at bounding box center [409, 214] width 819 height 360
click at [702, 97] on span "search Buscar afiliado" at bounding box center [669, 102] width 81 height 10
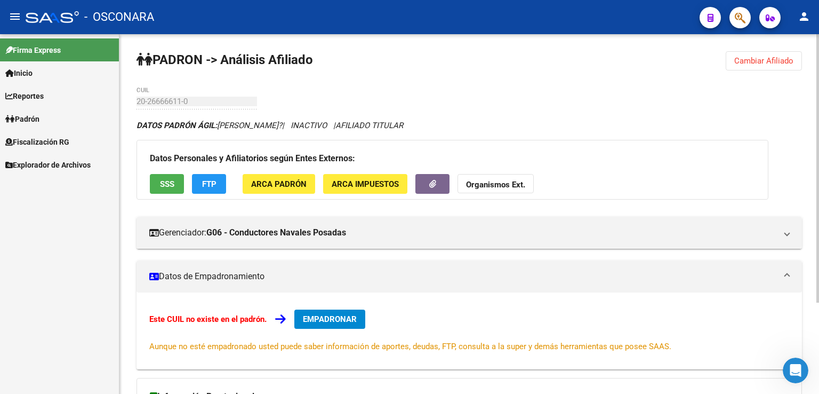
click at [774, 59] on span "Cambiar Afiliado" at bounding box center [764, 61] width 59 height 10
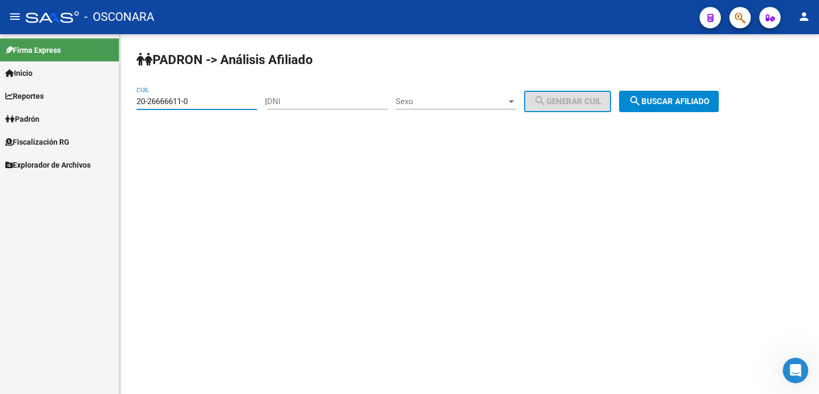
drag, startPoint x: 195, startPoint y: 105, endPoint x: 34, endPoint y: 84, distance: 162.5
click at [34, 84] on mat-sidenav-container "Firma Express Inicio Calendario SSS Instructivos Contacto OS Reportes Tablero d…" at bounding box center [409, 214] width 819 height 360
type input "20-23517351-5"
click at [684, 100] on span "search Buscar afiliado" at bounding box center [669, 102] width 81 height 10
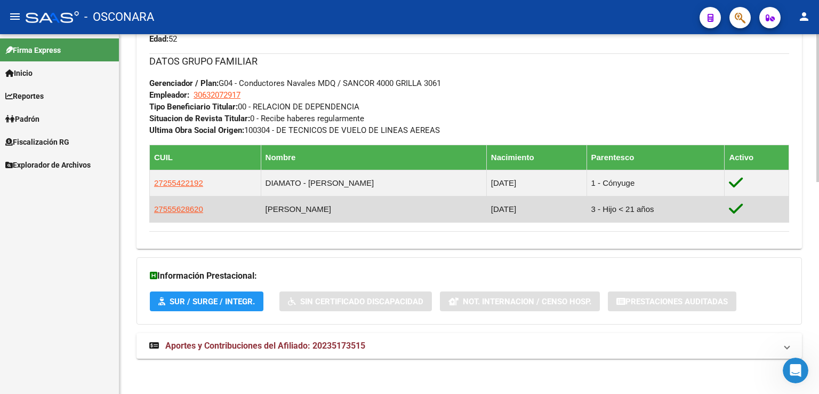
scroll to position [515, 0]
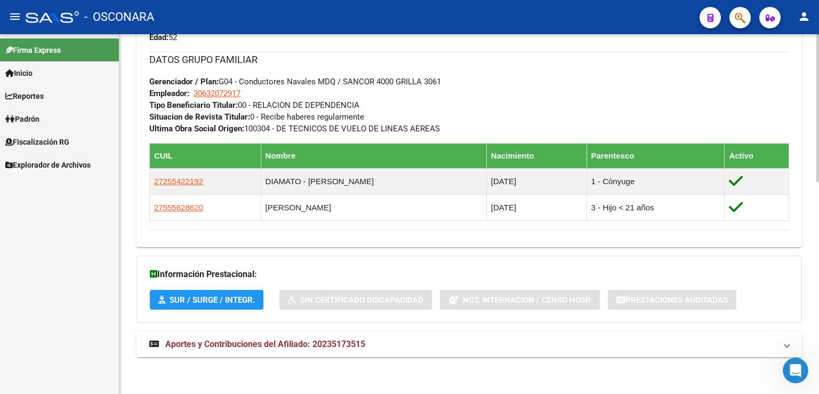
click at [307, 334] on mat-expansion-panel-header "Aportes y Contribuciones del Afiliado: 20235173515" at bounding box center [470, 344] width 666 height 26
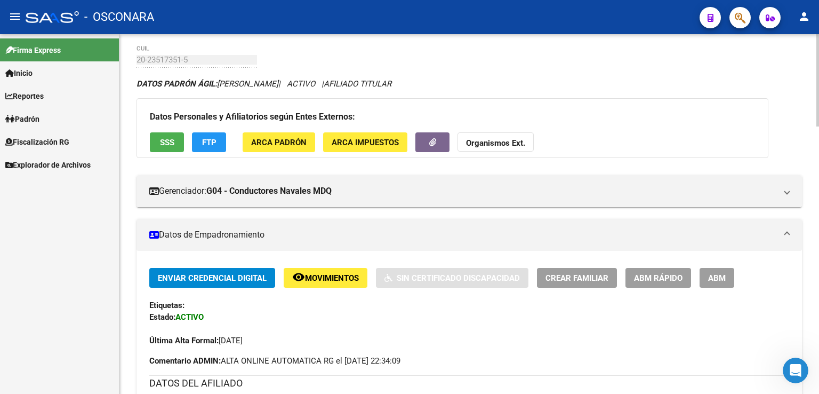
scroll to position [0, 0]
